Goal: Obtain resource: Download file/media

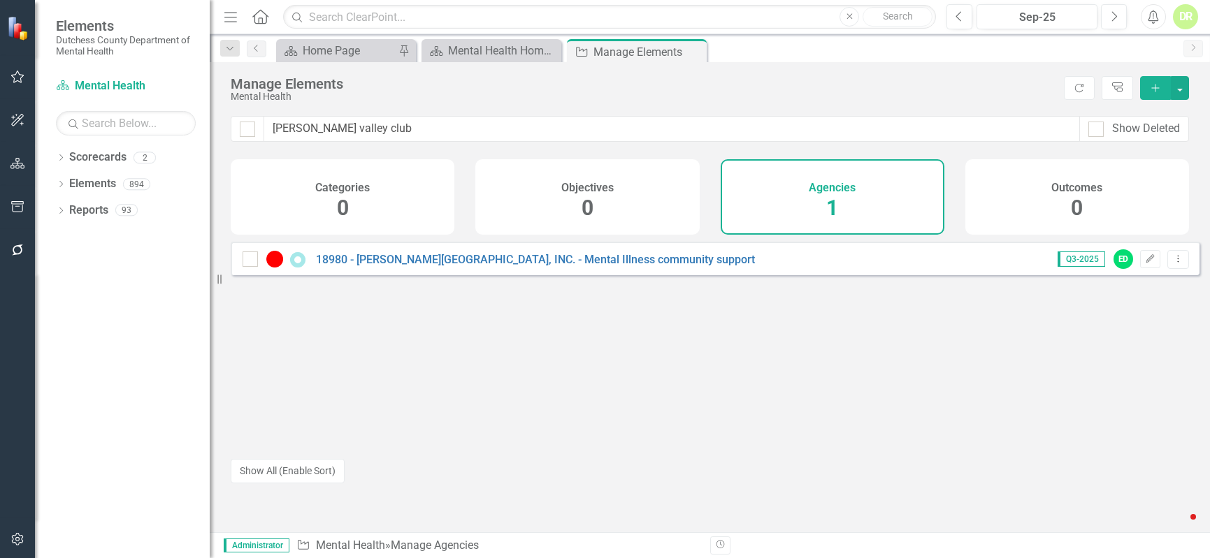
click at [0, 123] on html "Elements Dutchess County Department of Mental Health Scorecard Mental Health Se…" at bounding box center [605, 279] width 1210 height 558
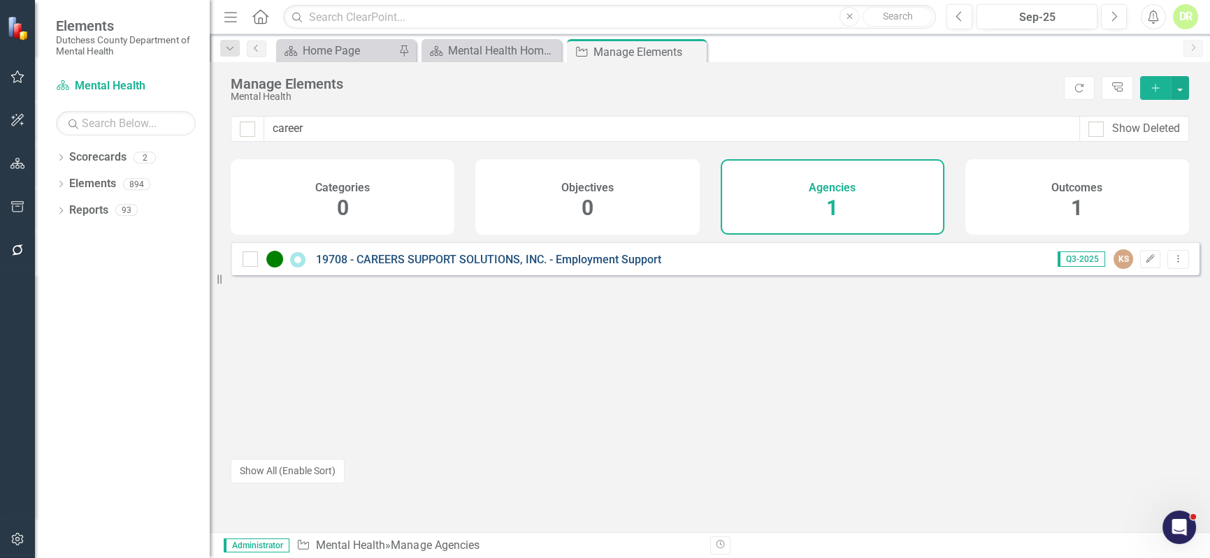
type input "career"
click at [405, 266] on link "19708 - CAREERS SUPPORT SOLUTIONS, INC. - Employment Support" at bounding box center [488, 259] width 345 height 13
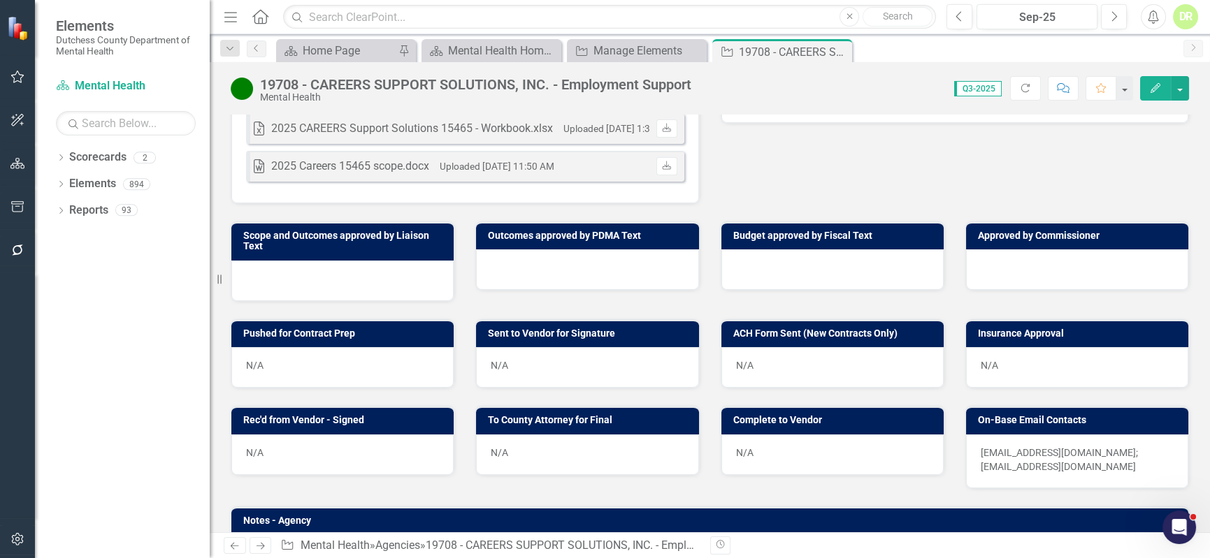
scroll to position [572, 0]
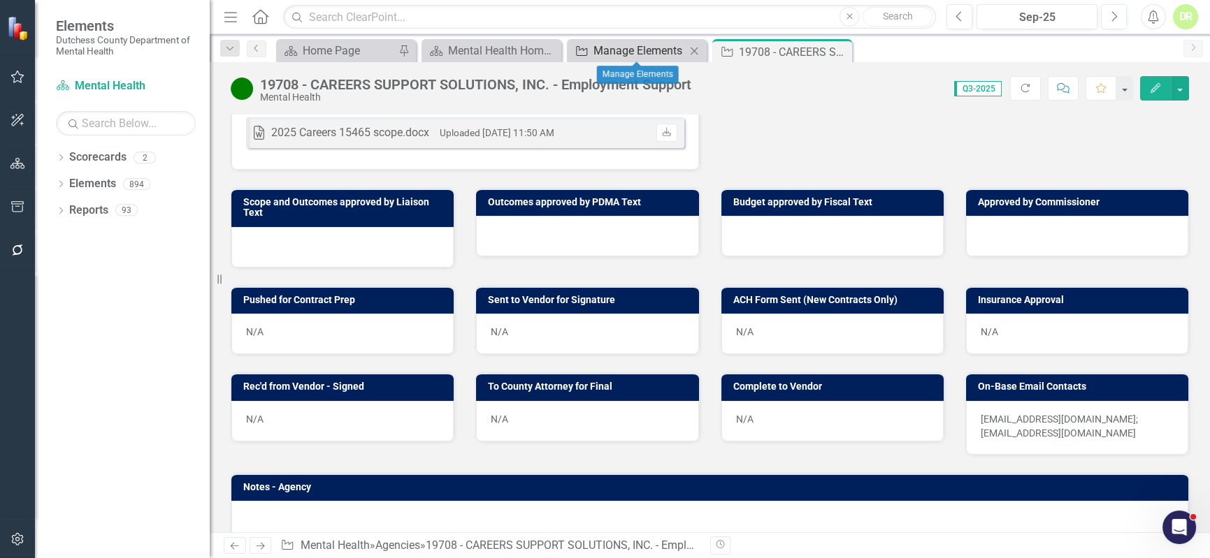
click at [652, 43] on div "Manage Elements" at bounding box center [639, 50] width 92 height 17
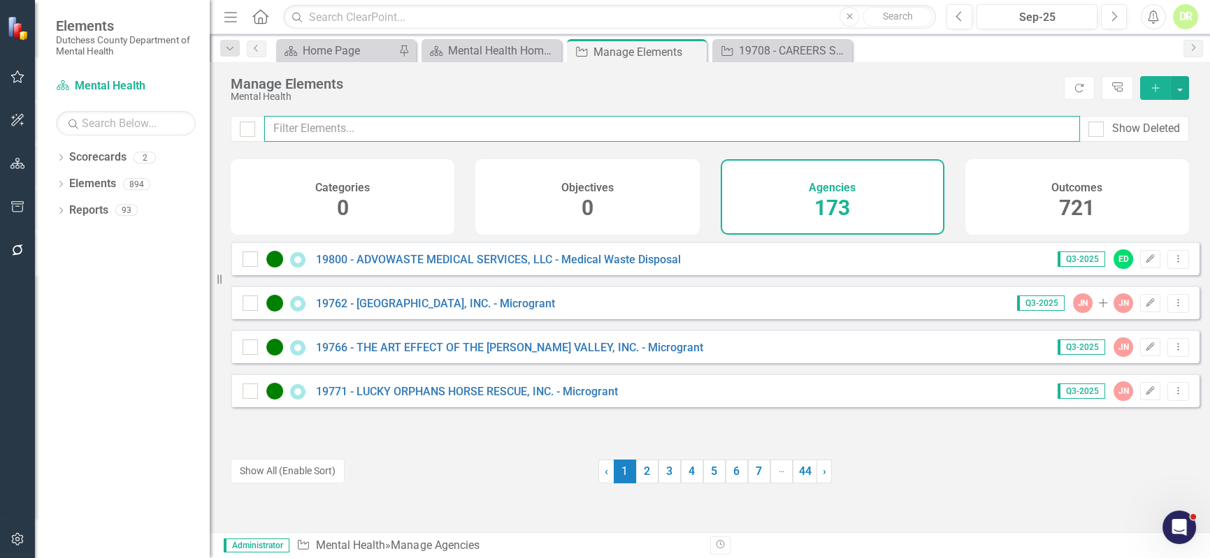
click at [398, 130] on input "text" at bounding box center [672, 129] width 816 height 26
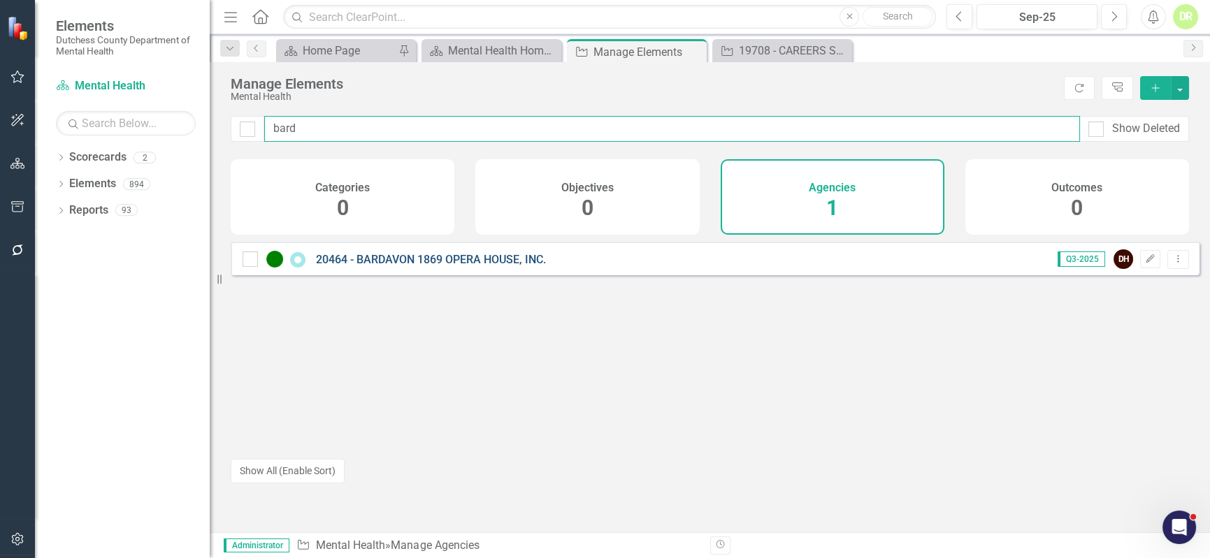
type input "bard"
click at [488, 266] on link "20464 - BARDAVON 1869 OPERA HOUSE, INC." at bounding box center [431, 259] width 230 height 13
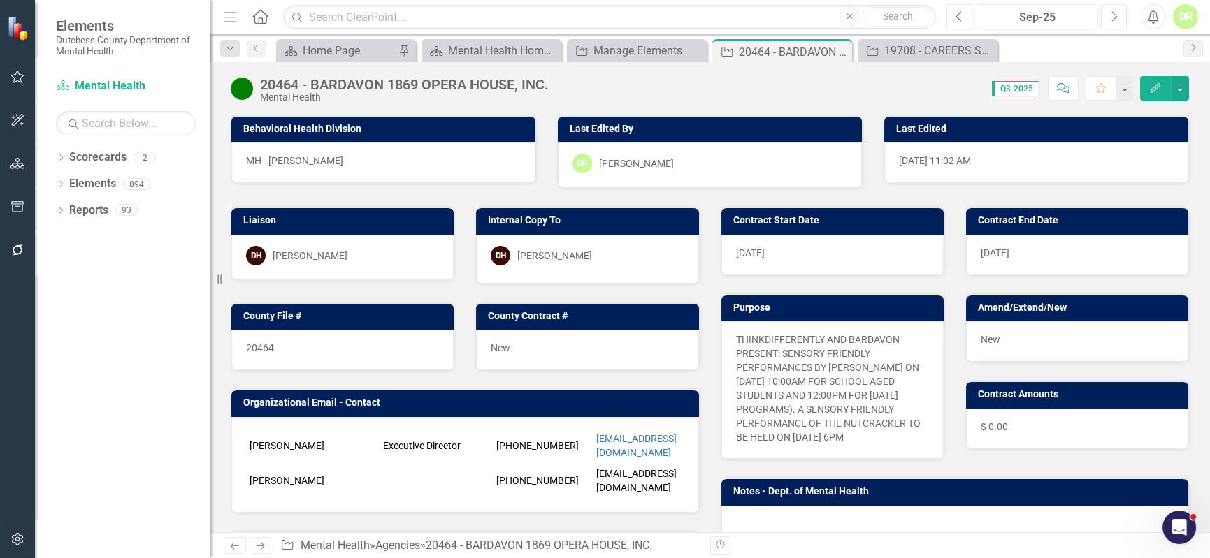
click at [1058, 89] on icon "button" at bounding box center [1063, 88] width 13 height 10
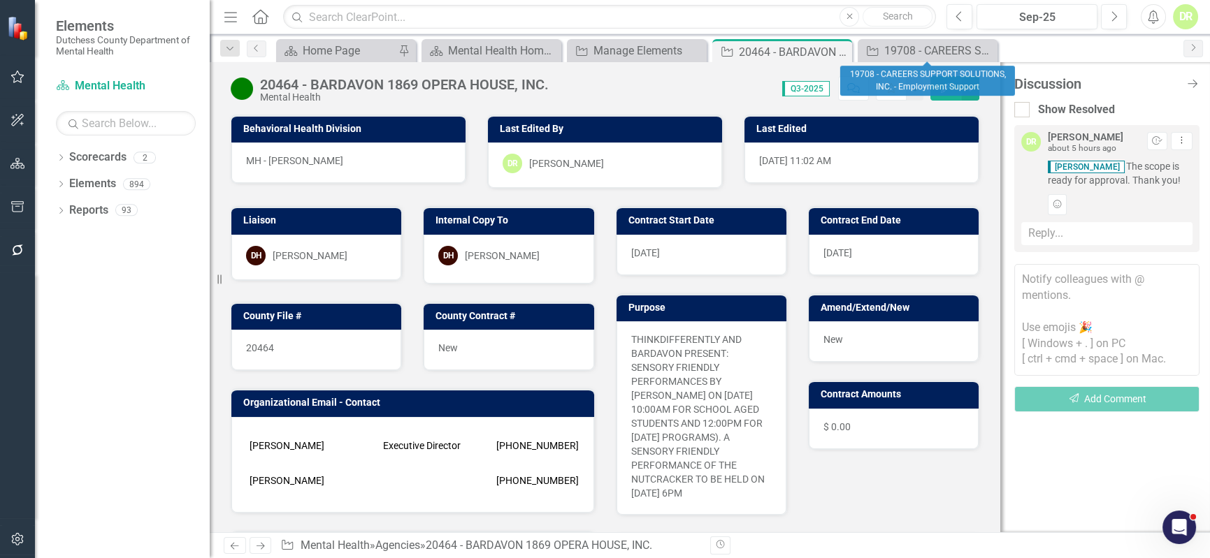
click at [0, 0] on icon "Close" at bounding box center [0, 0] width 0 height 0
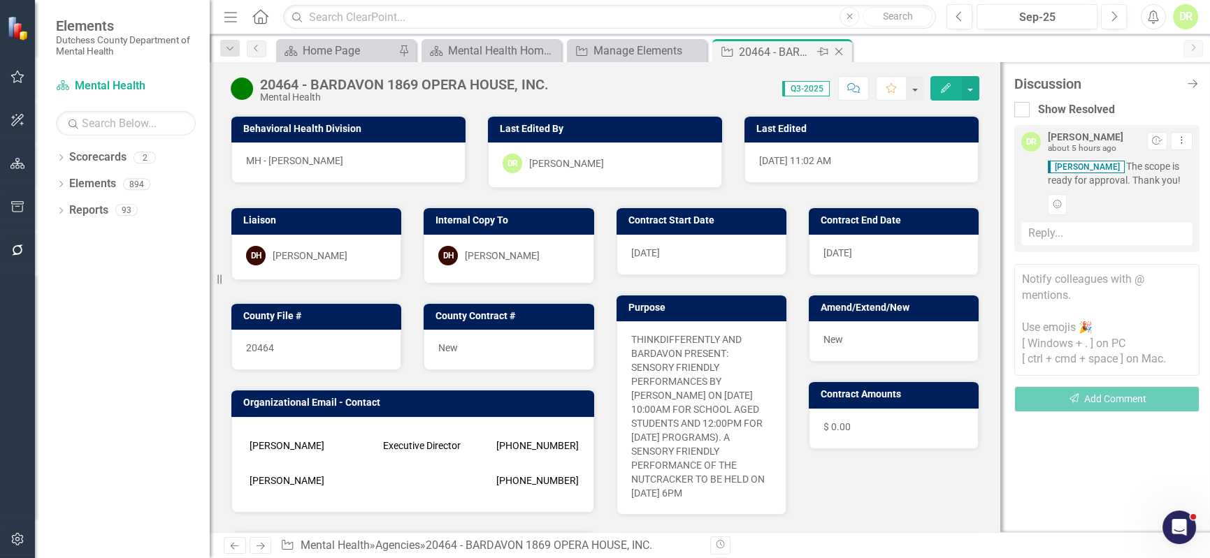
click at [842, 49] on icon "Close" at bounding box center [839, 51] width 14 height 11
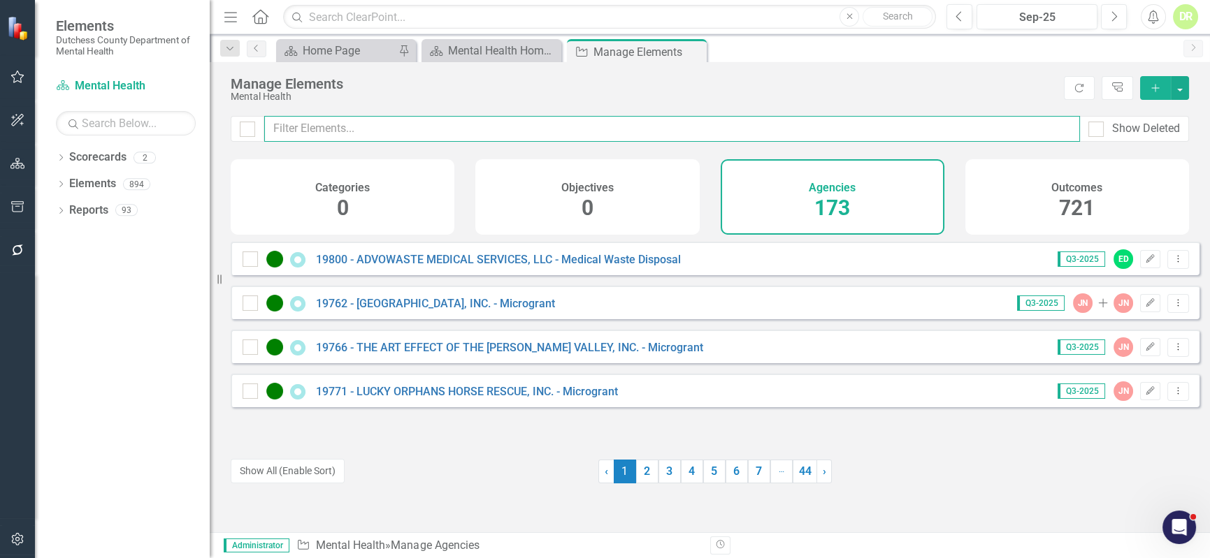
drag, startPoint x: 299, startPoint y: 117, endPoint x: 298, endPoint y: 125, distance: 8.5
click at [298, 124] on input "text" at bounding box center [672, 129] width 816 height 26
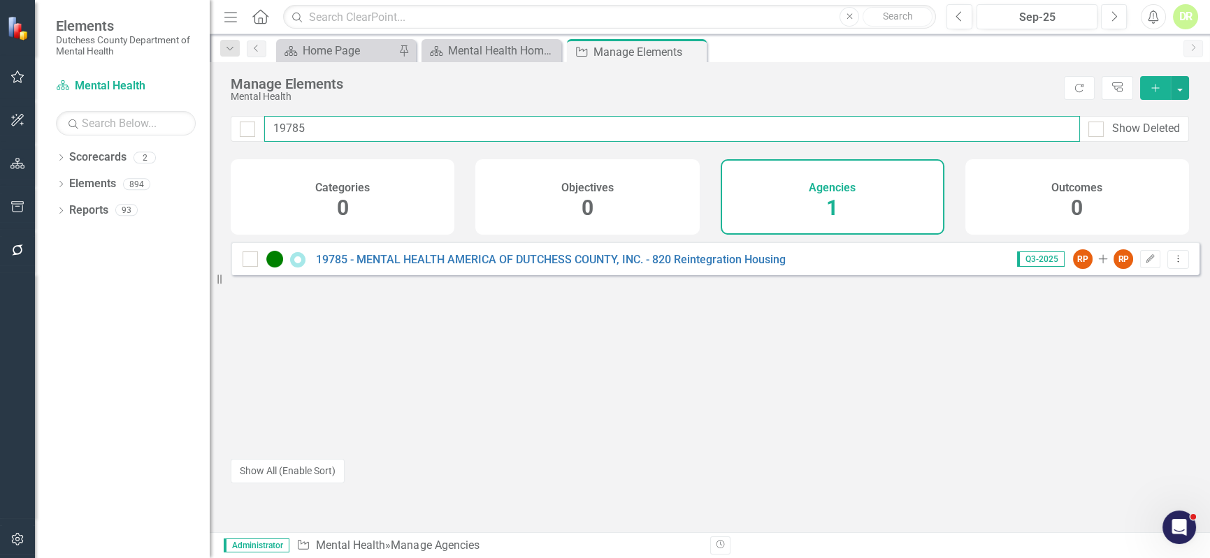
type input "19785"
click at [416, 266] on link "19785 - MENTAL HEALTH AMERICA OF DUTCHESS COUNTY, INC. - 820 Reintegration Hous…" at bounding box center [551, 259] width 470 height 13
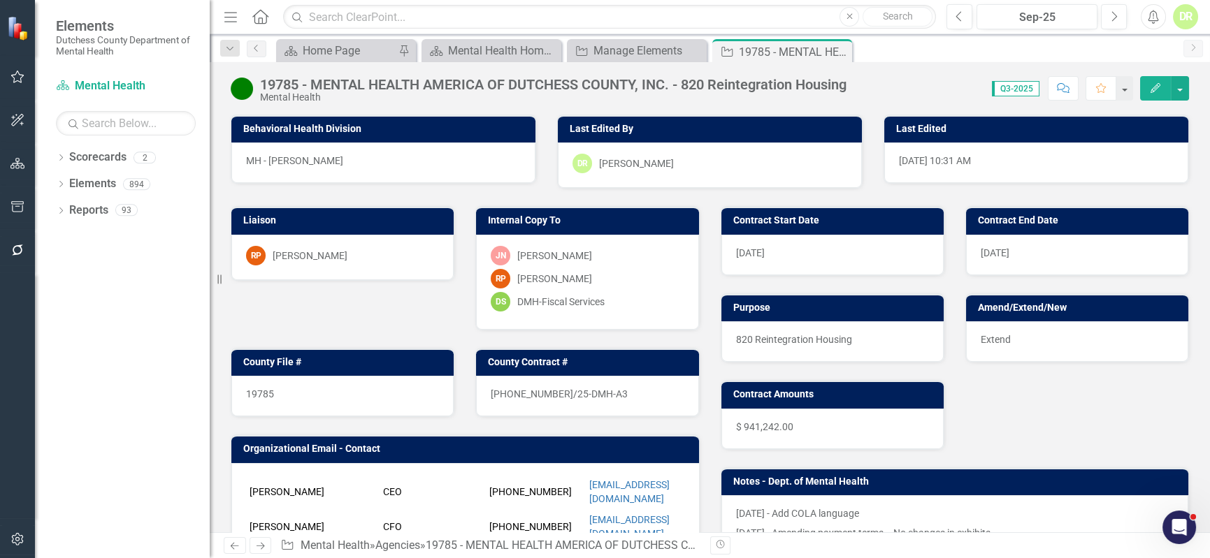
scroll to position [254, 0]
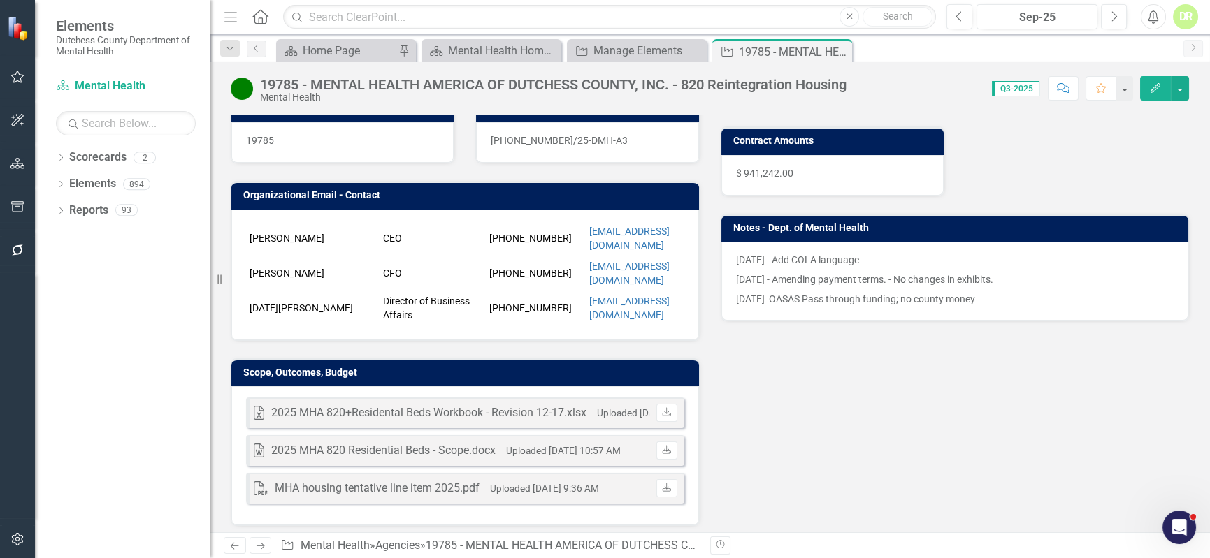
click at [573, 445] on small "Uploaded Dec 9, 2024 10:57 AM" at bounding box center [563, 450] width 115 height 11
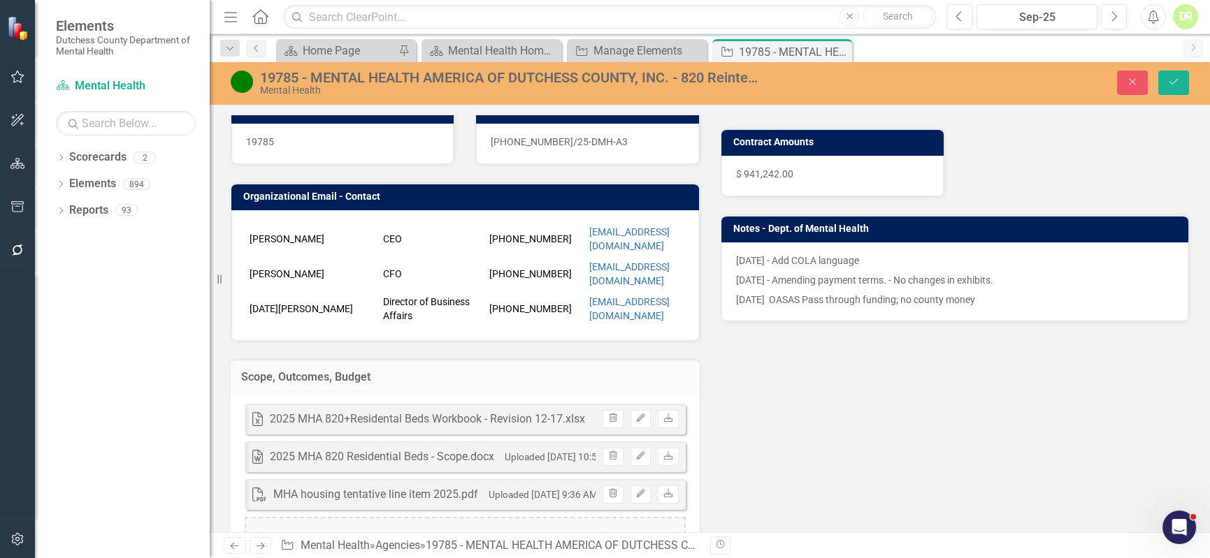
click at [391, 449] on div "2025 MHA 820 Residential Beds - Scope.docx" at bounding box center [382, 457] width 224 height 16
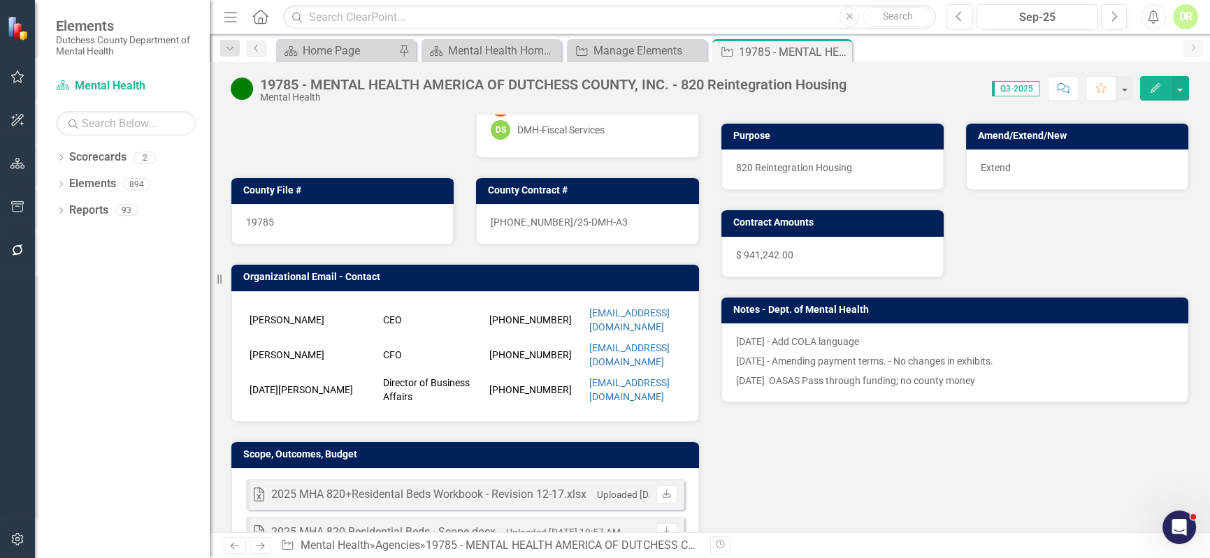
scroll to position [190, 0]
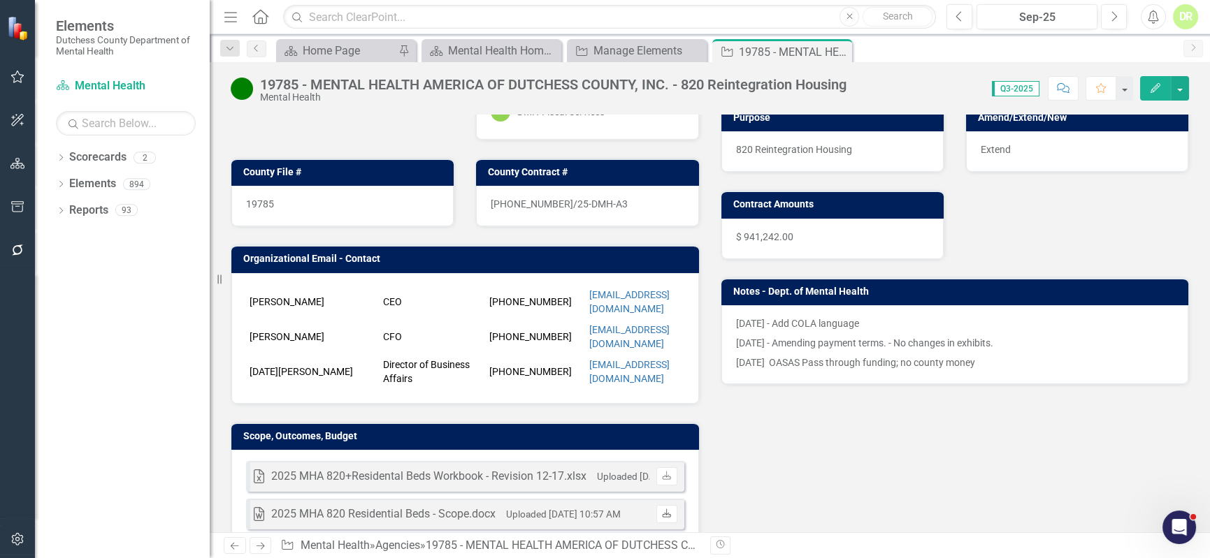
click at [665, 510] on icon "Download" at bounding box center [666, 514] width 10 height 8
click at [1194, 20] on div "DR" at bounding box center [1185, 16] width 25 height 25
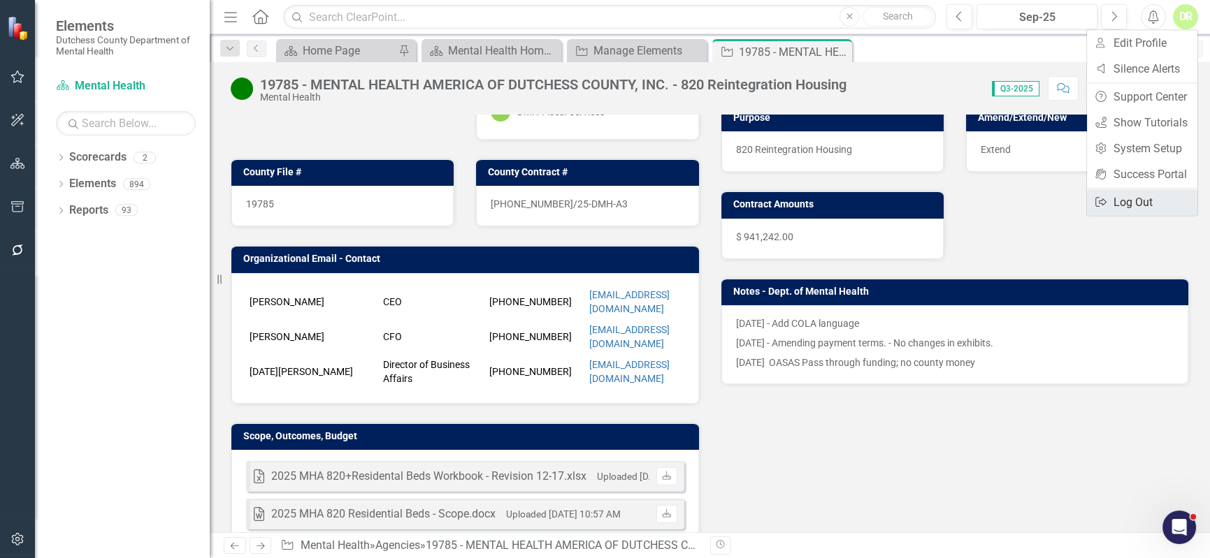
click at [1143, 206] on link "Logout Log Out" at bounding box center [1142, 202] width 110 height 26
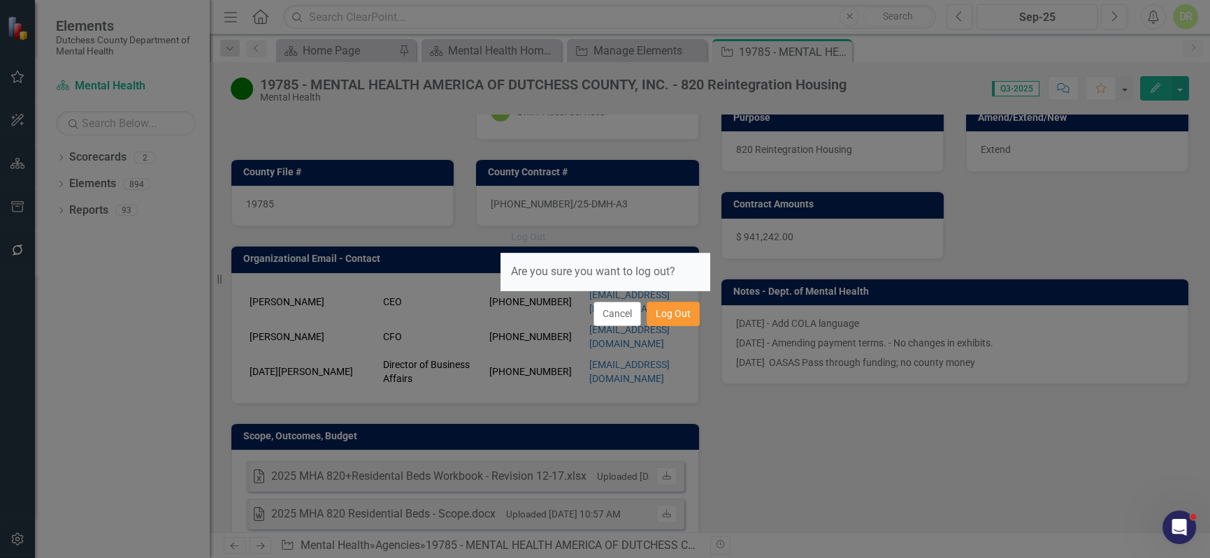
click at [665, 320] on button "Log Out" at bounding box center [672, 314] width 53 height 24
